Goal: Information Seeking & Learning: Learn about a topic

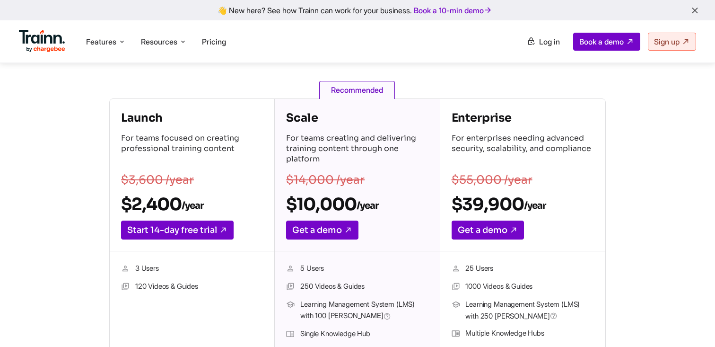
scroll to position [124, 0]
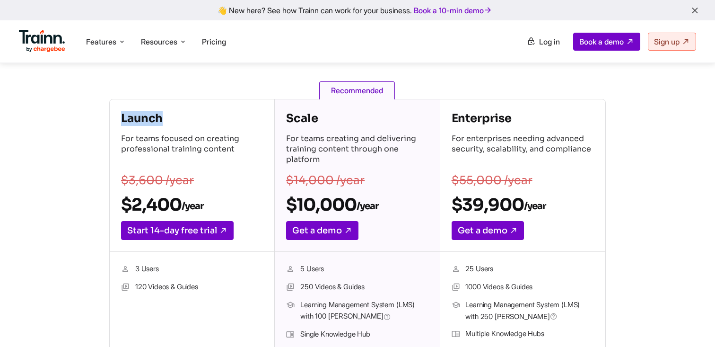
drag, startPoint x: 122, startPoint y: 119, endPoint x: 185, endPoint y: 118, distance: 62.9
click at [185, 118] on h4 "Launch" at bounding box center [192, 118] width 142 height 15
click at [147, 139] on p "For teams focused on creating professional training content" at bounding box center [192, 149] width 142 height 33
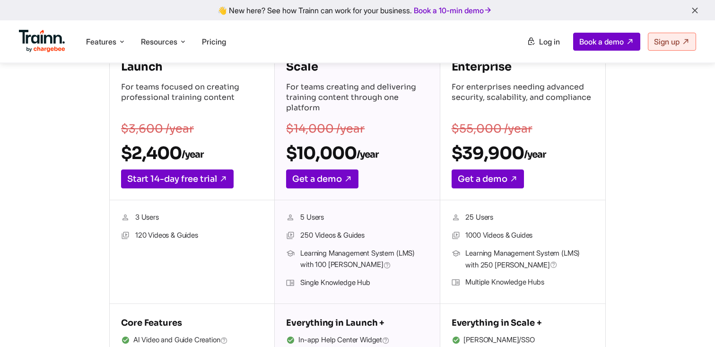
scroll to position [179, 0]
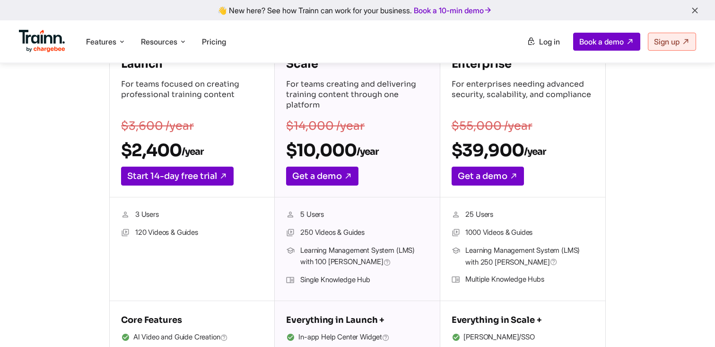
click at [135, 215] on li "3 Users" at bounding box center [192, 215] width 142 height 12
click at [136, 214] on li "3 Users" at bounding box center [192, 215] width 142 height 12
drag, startPoint x: 135, startPoint y: 229, endPoint x: 184, endPoint y: 232, distance: 49.3
click at [184, 232] on li "120 Videos & Guides" at bounding box center [192, 233] width 142 height 12
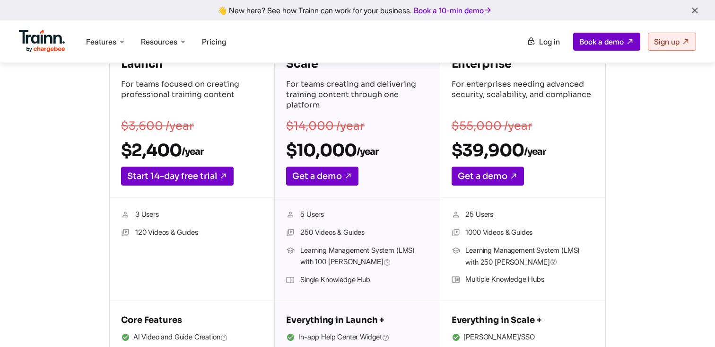
click at [208, 235] on li "120 Videos & Guides" at bounding box center [192, 233] width 142 height 12
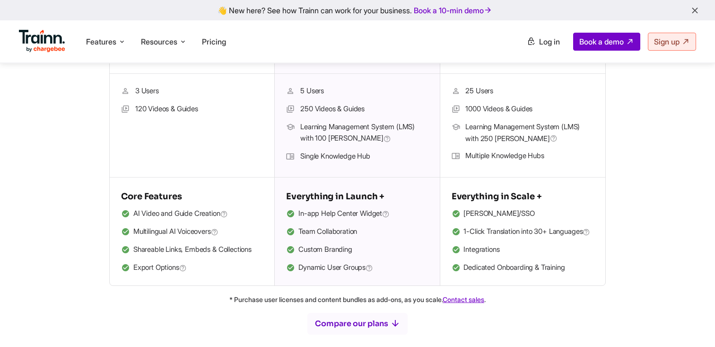
scroll to position [320, 0]
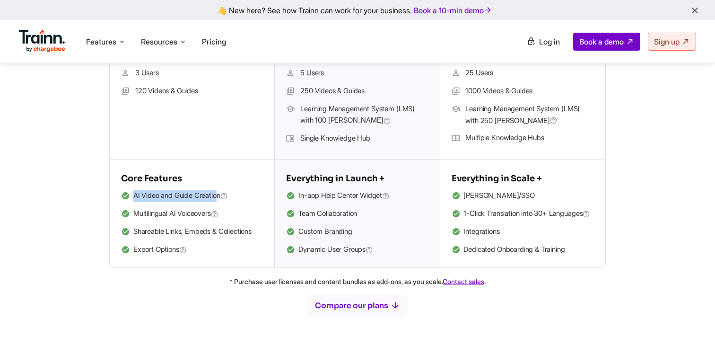
drag, startPoint x: 133, startPoint y: 194, endPoint x: 223, endPoint y: 201, distance: 90.1
click at [223, 201] on span "AI Video and Guide Creation" at bounding box center [180, 196] width 95 height 12
click at [171, 192] on span "AI Video and Guide Creation" at bounding box center [180, 196] width 95 height 12
drag, startPoint x: 134, startPoint y: 211, endPoint x: 196, endPoint y: 210, distance: 62.0
click at [196, 210] on span "Multilingual AI Voiceovers" at bounding box center [175, 214] width 85 height 12
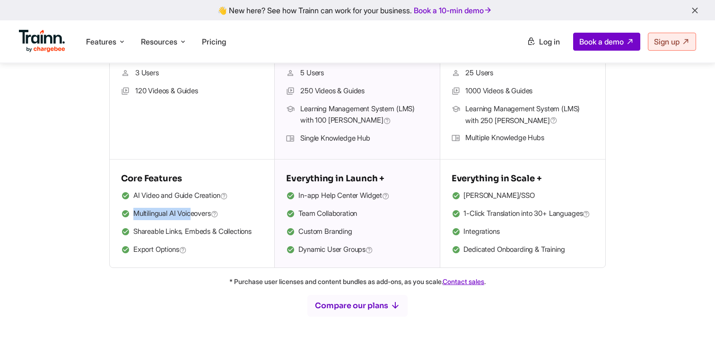
click at [177, 215] on span "Multilingual AI Voiceovers" at bounding box center [175, 214] width 85 height 12
drag, startPoint x: 140, startPoint y: 232, endPoint x: 176, endPoint y: 232, distance: 36.4
click at [176, 232] on li "Shareable Links, Embeds & Collections" at bounding box center [192, 232] width 142 height 12
click at [201, 231] on li "Shareable Links, Embeds & Collections" at bounding box center [192, 232] width 142 height 12
click at [234, 232] on li "Shareable Links, Embeds & Collections" at bounding box center [192, 232] width 142 height 12
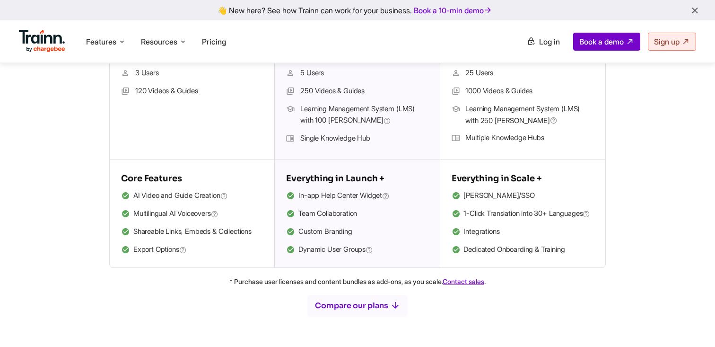
drag, startPoint x: 133, startPoint y: 229, endPoint x: 266, endPoint y: 235, distance: 132.6
click at [266, 235] on div "Core Features AI Video and Guide Creation Multilingual AI Voiceovers Shareable …" at bounding box center [192, 213] width 165 height 108
click at [163, 267] on div "Core Features AI Video and Guide Creation Multilingual AI Voiceovers Shareable …" at bounding box center [192, 213] width 165 height 108
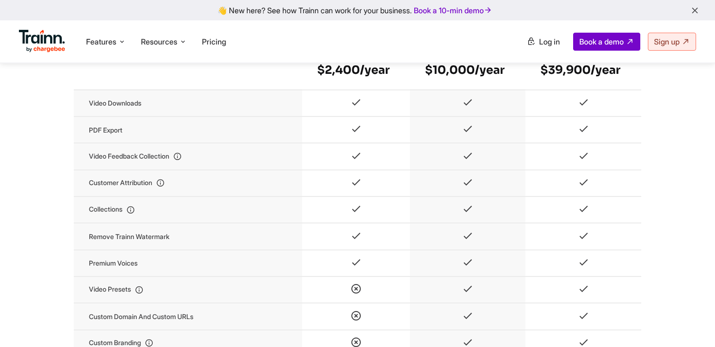
scroll to position [979, 0]
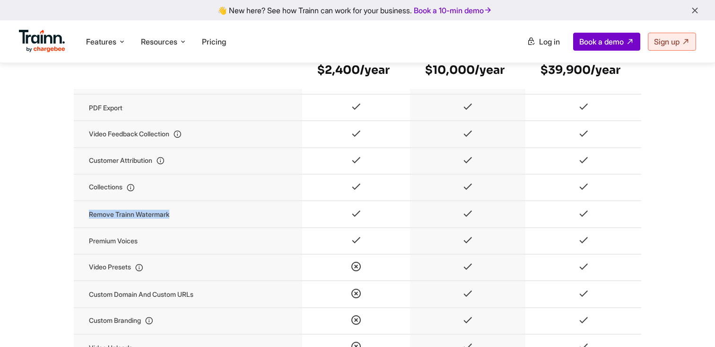
drag, startPoint x: 88, startPoint y: 226, endPoint x: 171, endPoint y: 226, distance: 83.3
click at [171, 226] on td "Remove Trainn watermark" at bounding box center [188, 214] width 229 height 26
click at [150, 227] on td "Remove Trainn watermark" at bounding box center [188, 214] width 229 height 26
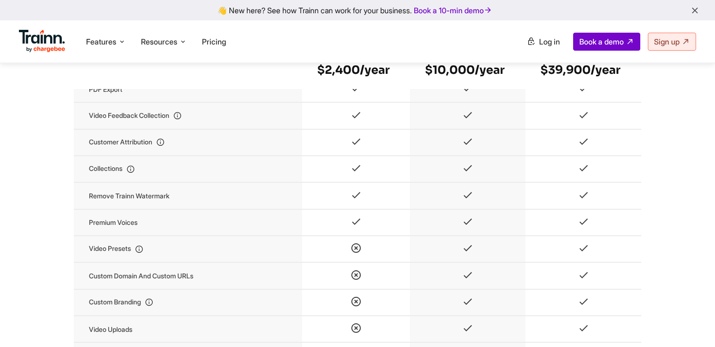
scroll to position [1010, 0]
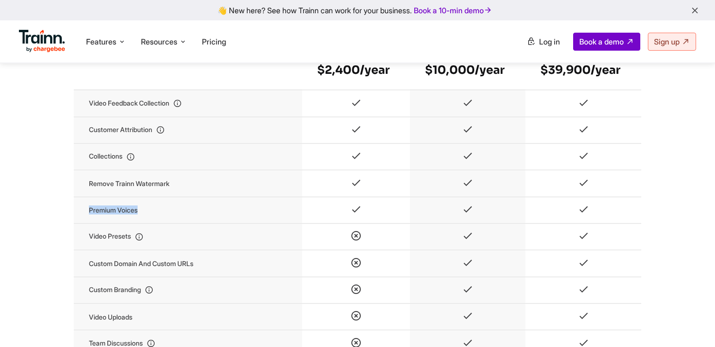
drag, startPoint x: 89, startPoint y: 226, endPoint x: 157, endPoint y: 226, distance: 67.7
click at [157, 223] on td "Premium voices" at bounding box center [188, 210] width 229 height 26
click at [124, 223] on td "Premium voices" at bounding box center [188, 210] width 229 height 26
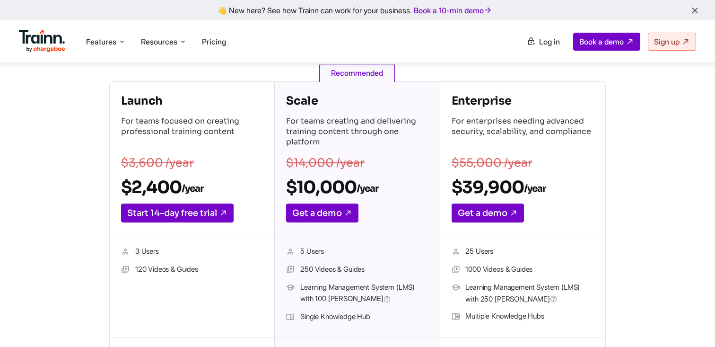
scroll to position [141, 0]
click at [310, 104] on h4 "Scale" at bounding box center [357, 101] width 142 height 15
click at [284, 187] on div "Scale For teams creating and delivering training content through one platform $…" at bounding box center [357, 158] width 165 height 152
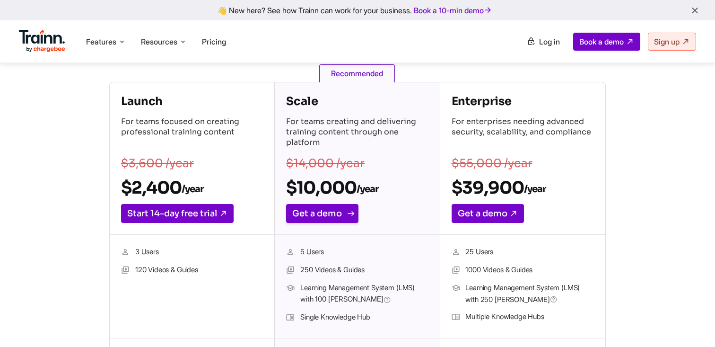
scroll to position [175, 0]
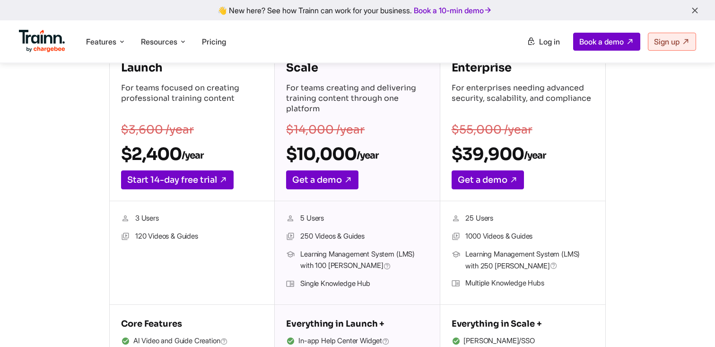
click at [301, 254] on span "Learning Management System (LMS) with 100 [PERSON_NAME]" at bounding box center [364, 260] width 128 height 24
drag, startPoint x: 300, startPoint y: 255, endPoint x: 351, endPoint y: 266, distance: 51.4
click at [351, 266] on span "Learning Management System (LMS) with 100 [PERSON_NAME]" at bounding box center [364, 260] width 128 height 24
click at [327, 264] on span "Learning Management System (LMS) with 100 [PERSON_NAME]" at bounding box center [364, 260] width 128 height 24
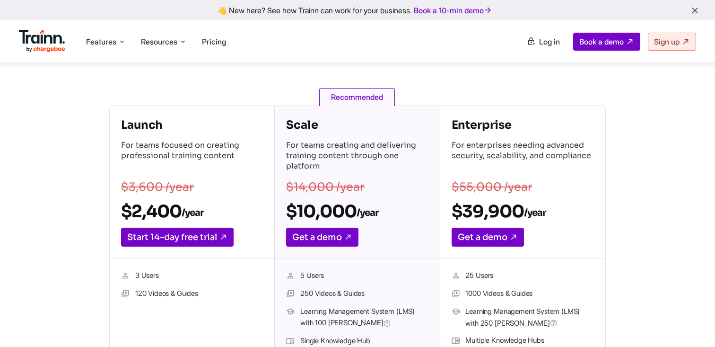
scroll to position [102, 0]
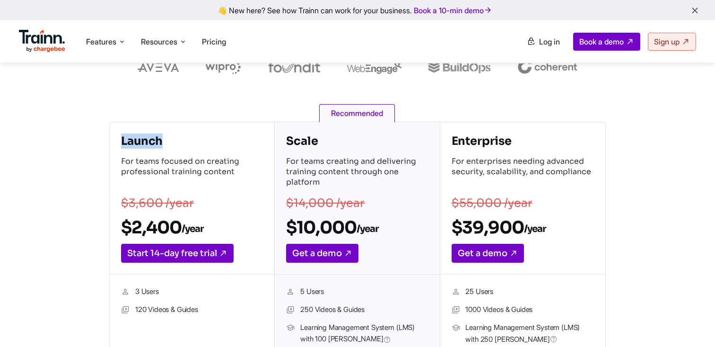
drag, startPoint x: 123, startPoint y: 143, endPoint x: 192, endPoint y: 146, distance: 68.7
click at [192, 146] on h4 "Launch" at bounding box center [192, 140] width 142 height 15
click at [170, 168] on p "For teams focused on creating professional training content" at bounding box center [192, 172] width 142 height 33
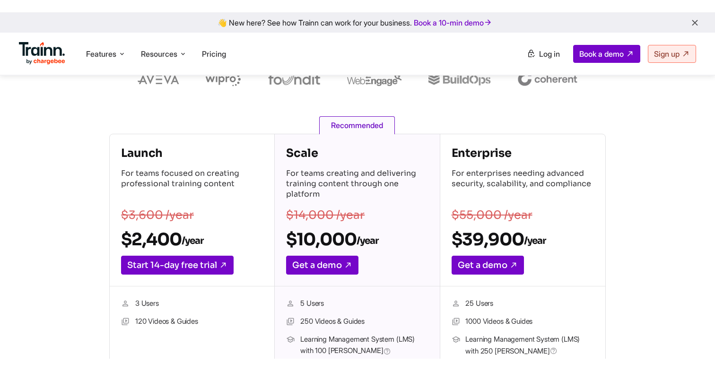
scroll to position [209, 0]
